Goal: Participate in discussion: Engage in conversation with other users on a specific topic

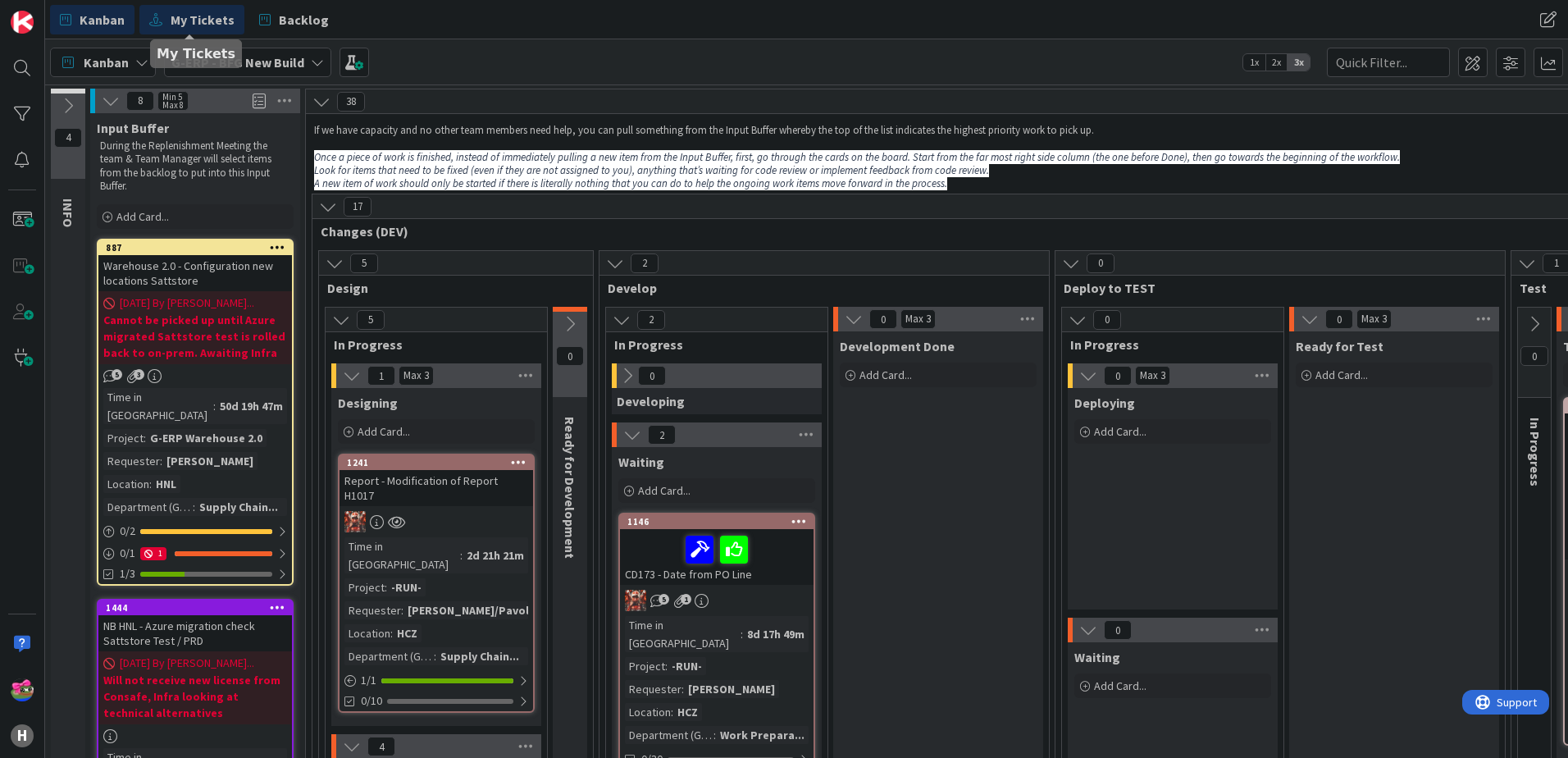
click at [183, 21] on span "My Tickets" at bounding box center [203, 19] width 64 height 20
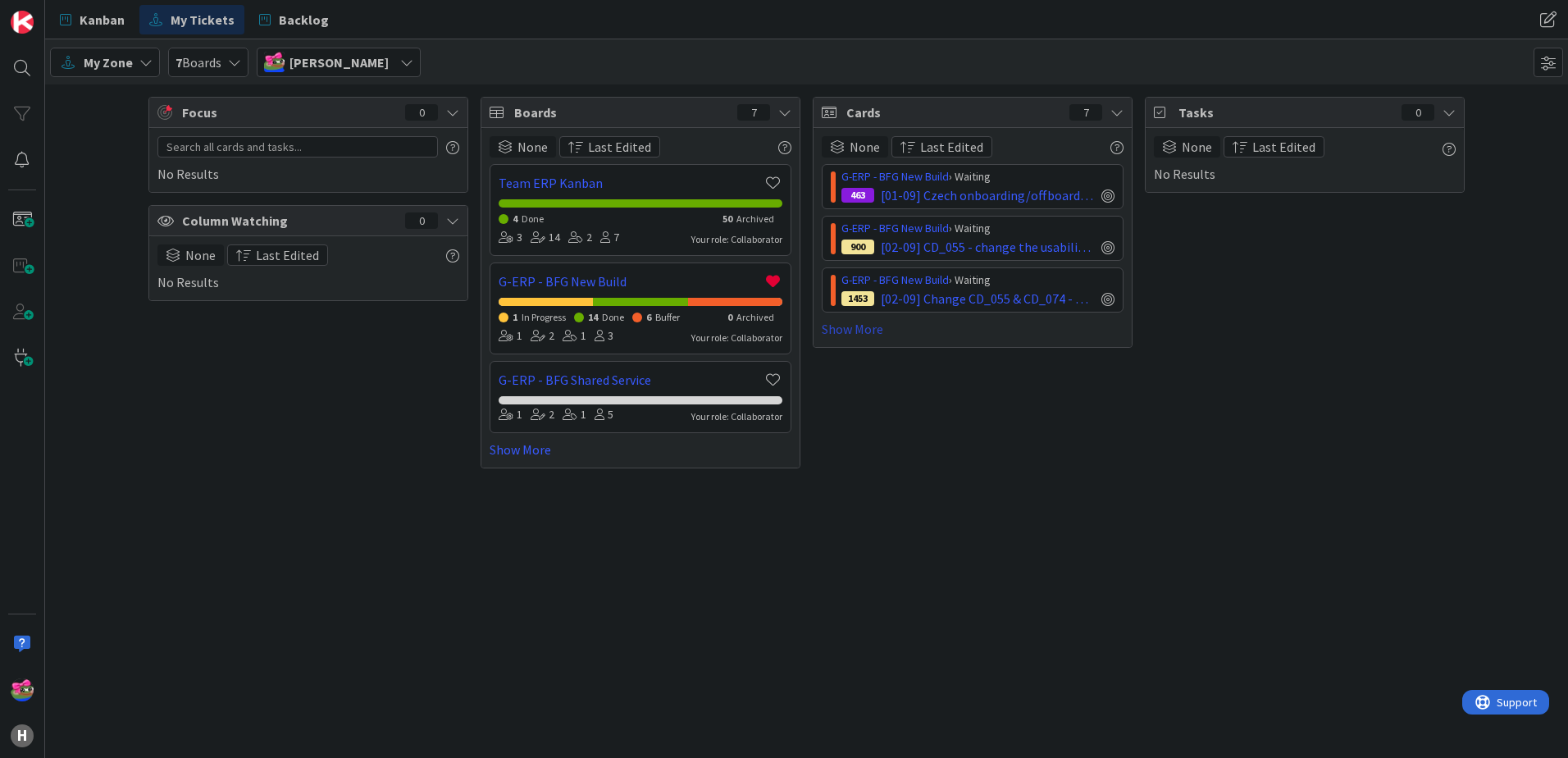
click at [878, 331] on link "Show More" at bounding box center [973, 328] width 301 height 20
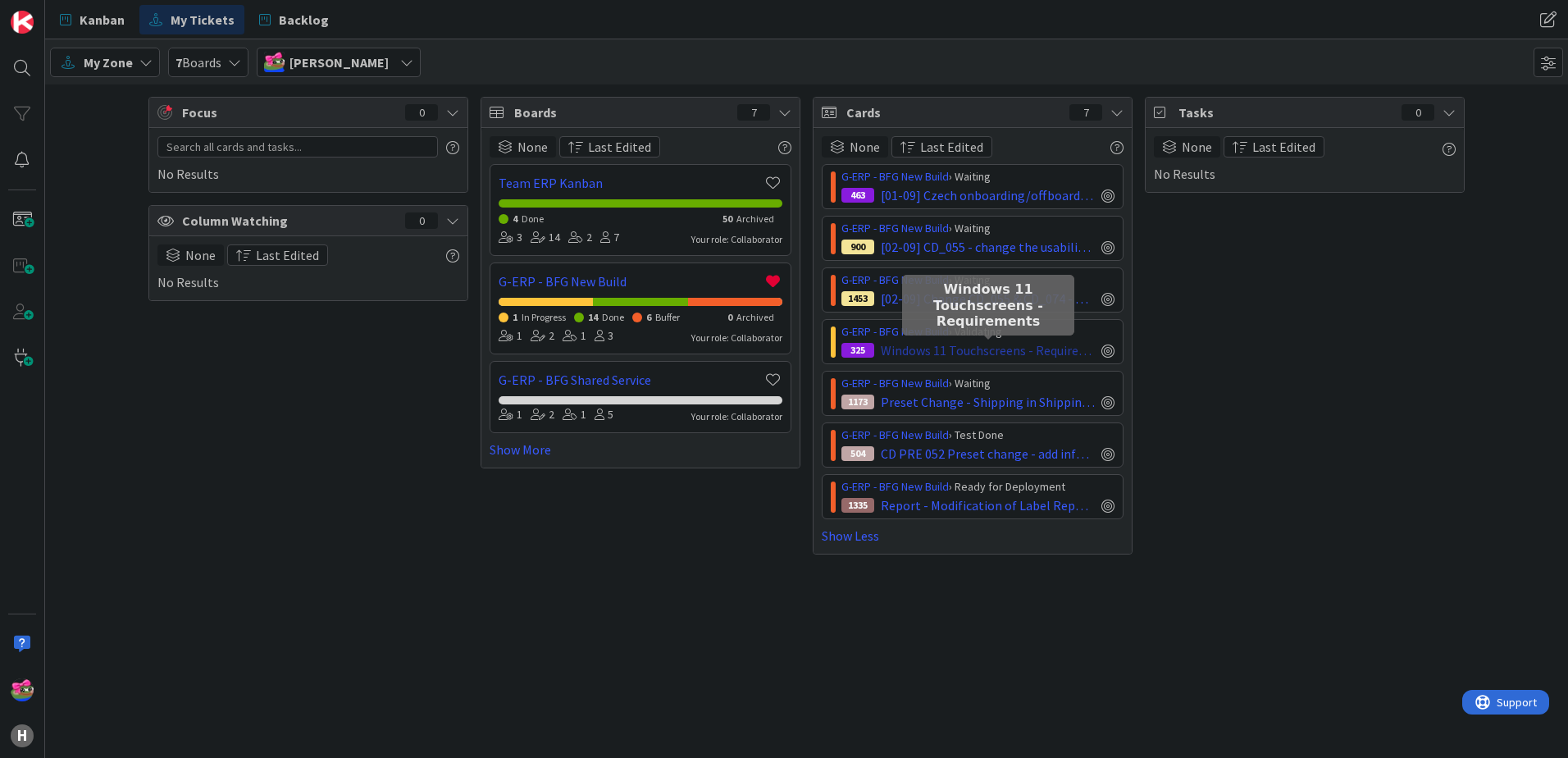
click at [943, 346] on span "Windows 11 Touchscreens - Requirements" at bounding box center [988, 350] width 214 height 20
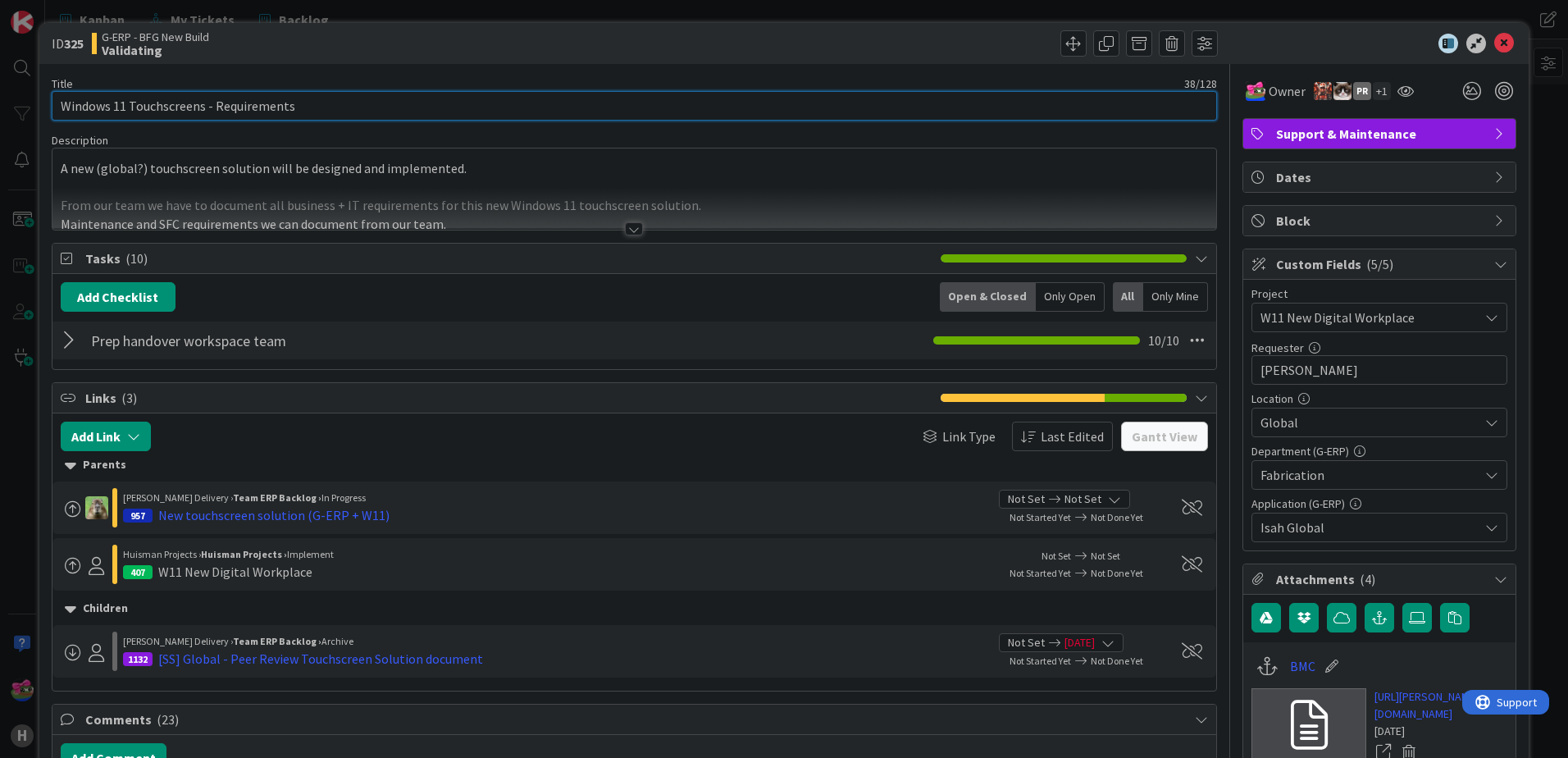
click at [62, 103] on input "Windows 11 Touchscreens - Requirements" at bounding box center [634, 106] width 1165 height 29
type input "[02-09] Windows 11 Touchscreens - Requirements"
click at [1253, 86] on icon at bounding box center [1472, 91] width 29 height 29
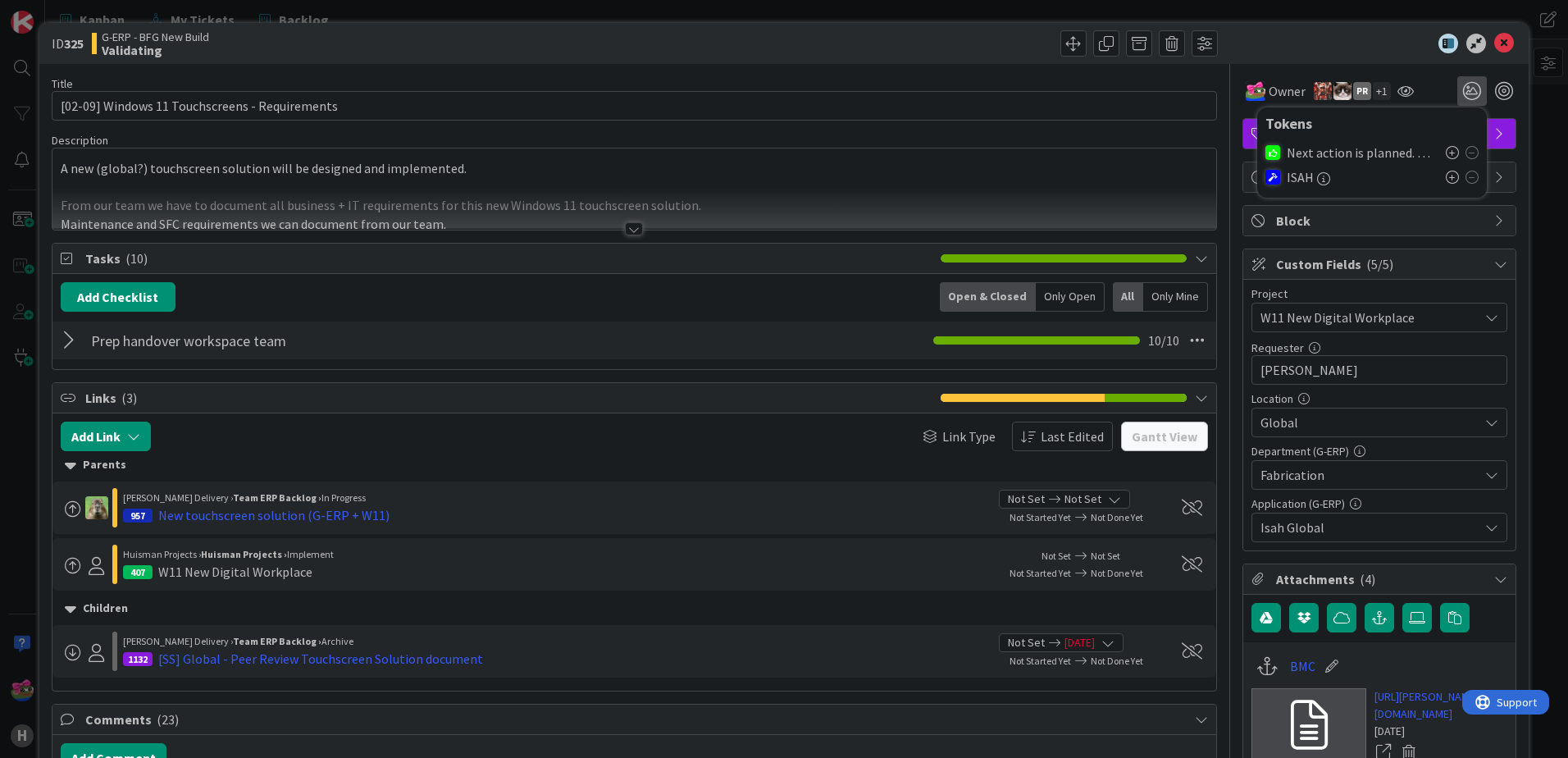
click at [1253, 157] on icon at bounding box center [1452, 152] width 13 height 13
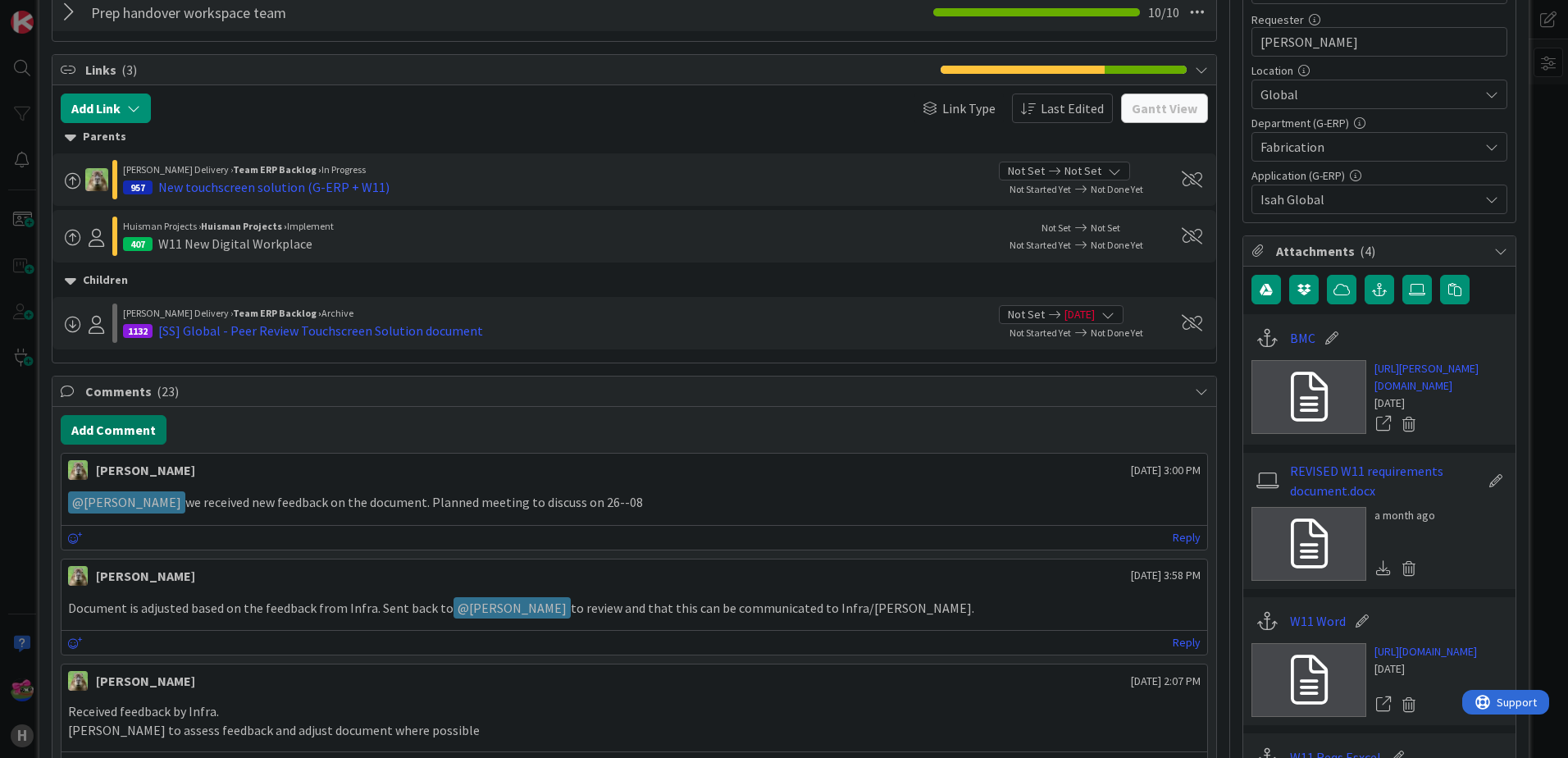
click at [112, 427] on button "Add Comment" at bounding box center [113, 430] width 106 height 29
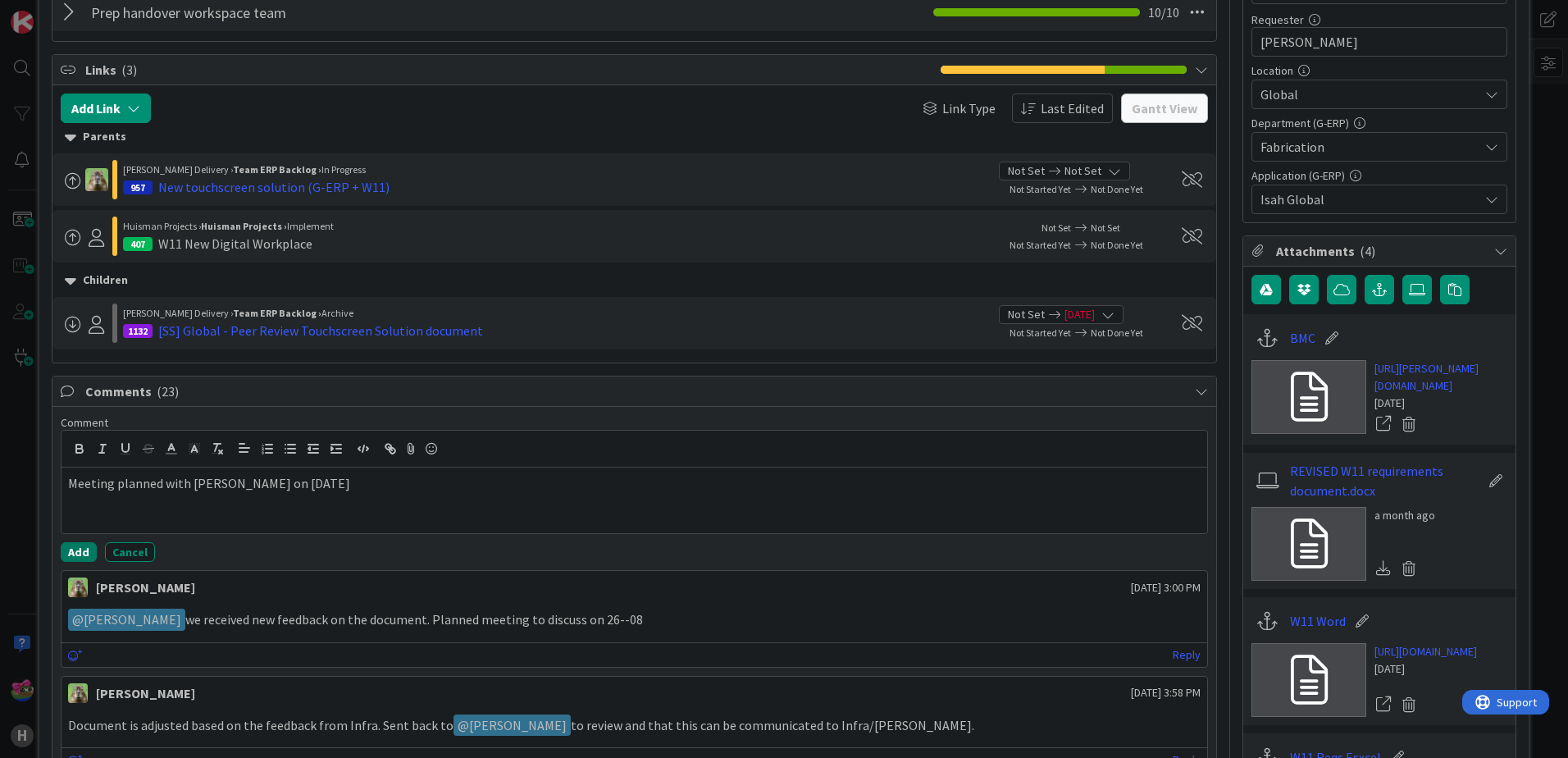
click at [68, 560] on button "Add" at bounding box center [79, 552] width 36 height 20
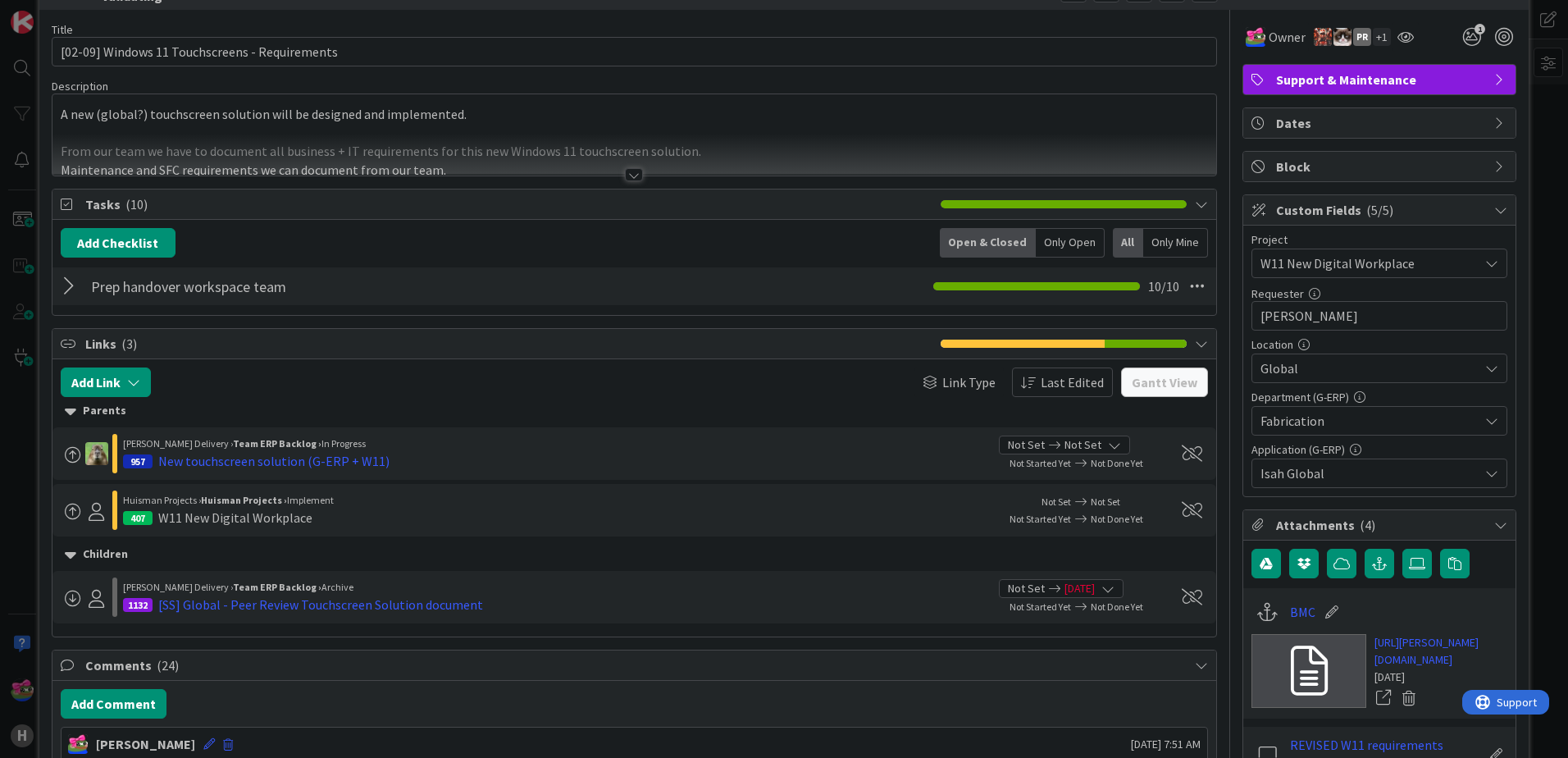
scroll to position [0, 0]
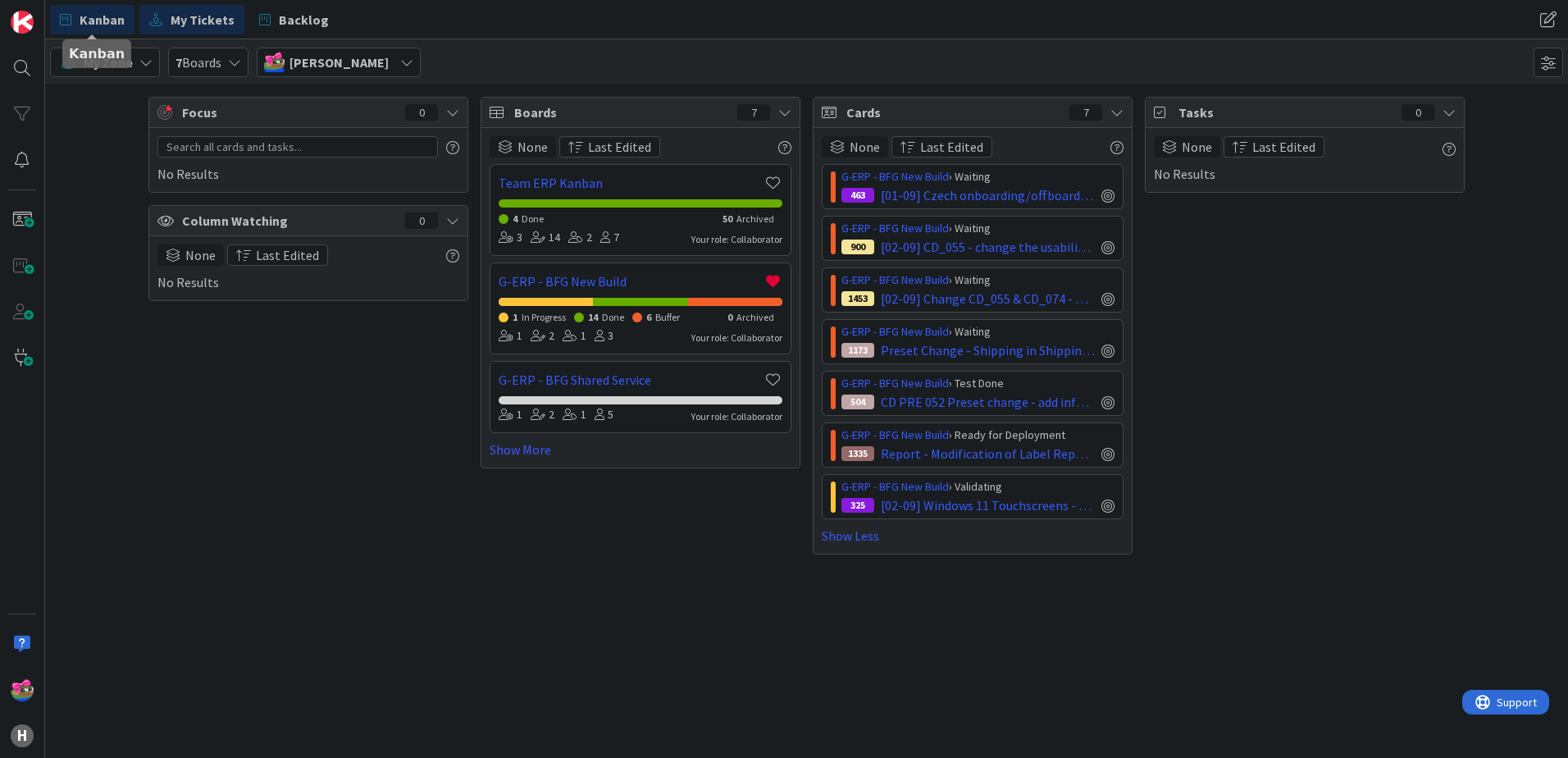
click at [106, 23] on span "Kanban" at bounding box center [102, 19] width 45 height 20
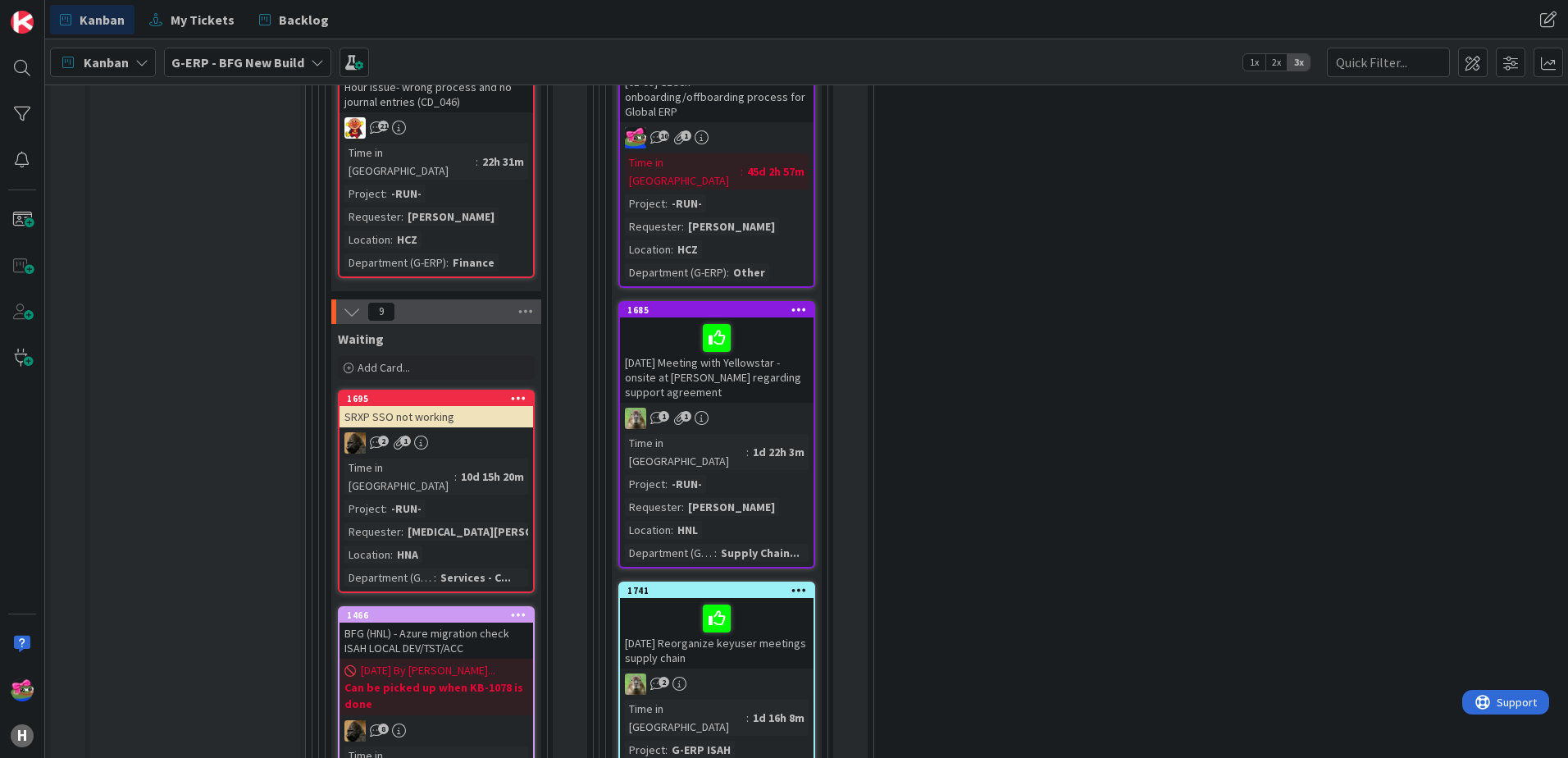
scroll to position [3198, 0]
